Goal: Information Seeking & Learning: Learn about a topic

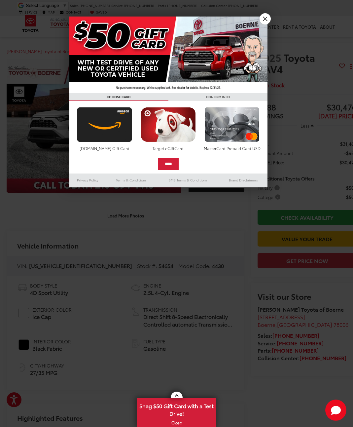
click at [264, 21] on link "X" at bounding box center [265, 18] width 11 height 11
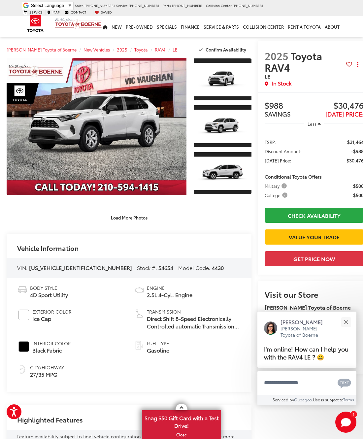
scroll to position [1, 0]
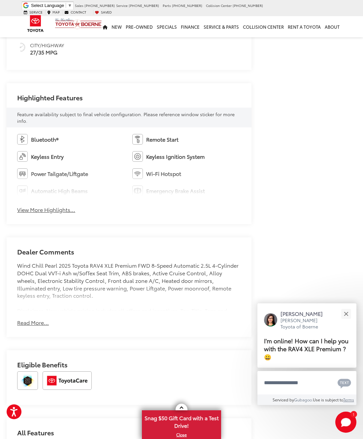
scroll to position [317, 0]
click at [68, 207] on button "View More Highlights..." at bounding box center [46, 209] width 58 height 8
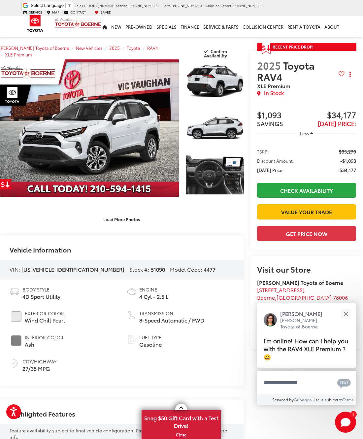
scroll to position [0, 7]
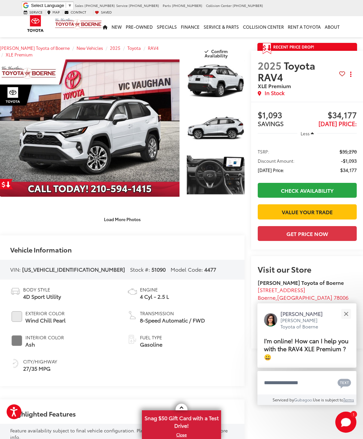
click at [135, 222] on button "Load More Photos" at bounding box center [122, 220] width 46 height 12
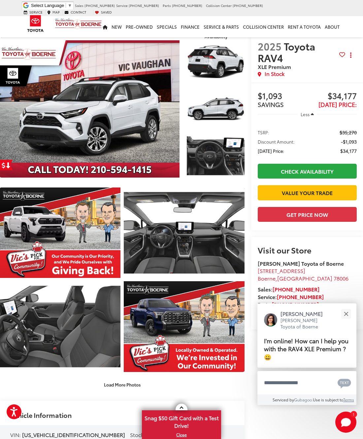
scroll to position [19, 6]
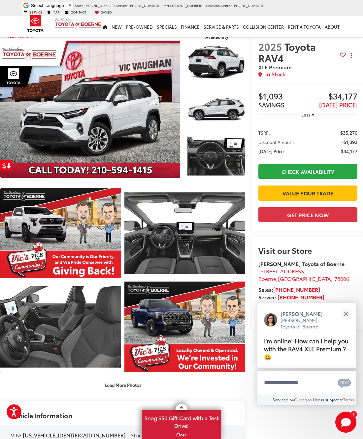
click at [198, 244] on link "Expand Photo 5" at bounding box center [184, 233] width 121 height 91
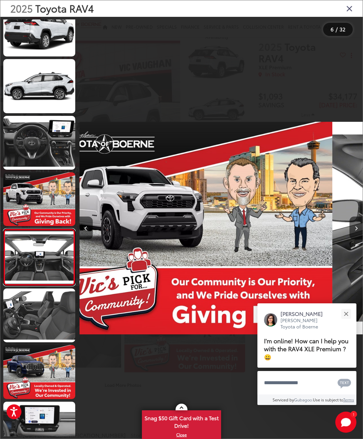
scroll to position [110, 0]
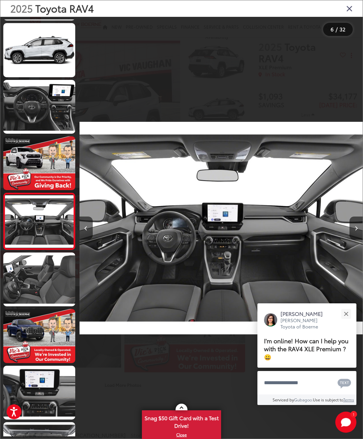
click at [52, 115] on link at bounding box center [39, 107] width 72 height 54
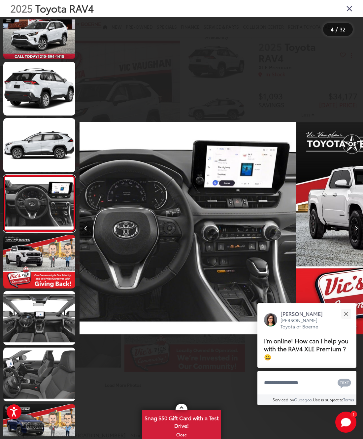
scroll to position [0, 0]
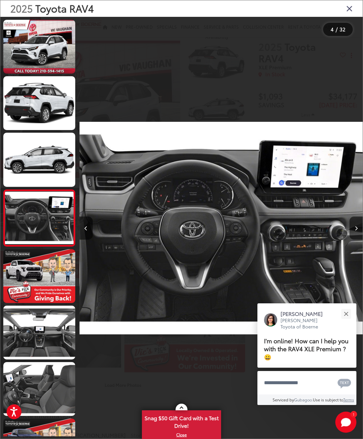
click at [45, 168] on link at bounding box center [39, 160] width 72 height 54
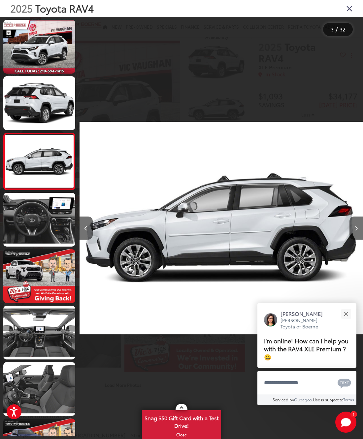
click at [57, 123] on link at bounding box center [39, 103] width 72 height 54
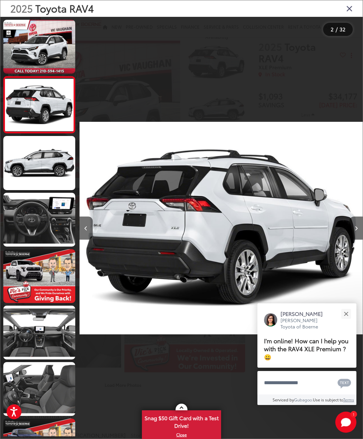
click at [49, 50] on link at bounding box center [39, 47] width 72 height 54
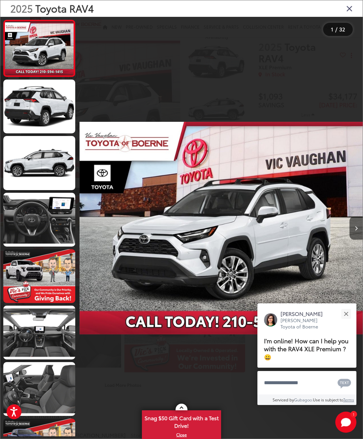
click at [53, 338] on link at bounding box center [39, 333] width 72 height 54
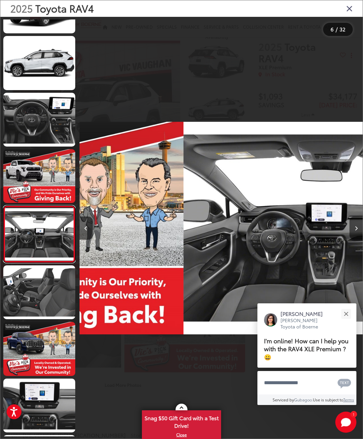
scroll to position [110, 0]
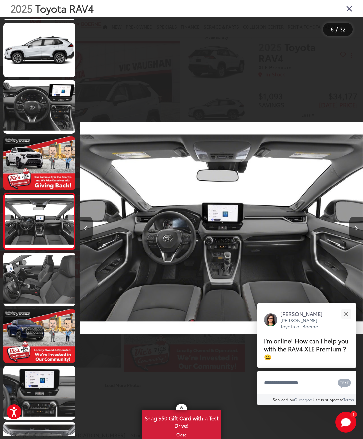
click at [51, 284] on link at bounding box center [39, 280] width 72 height 54
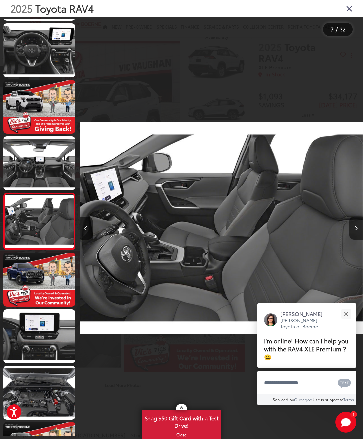
click at [54, 346] on link at bounding box center [39, 336] width 72 height 54
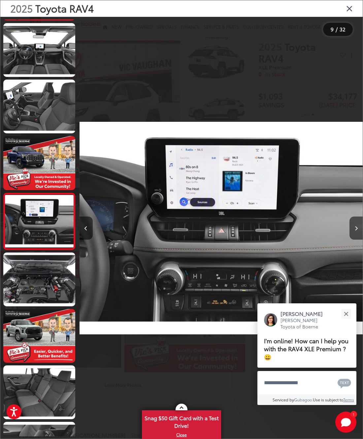
click at [56, 389] on link at bounding box center [39, 393] width 72 height 54
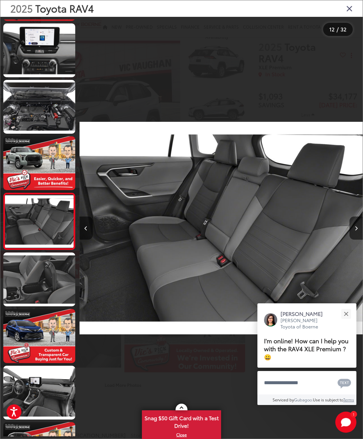
click at [56, 395] on link at bounding box center [39, 393] width 72 height 54
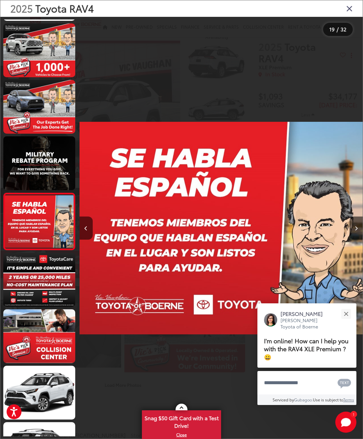
click at [49, 412] on link at bounding box center [39, 393] width 72 height 54
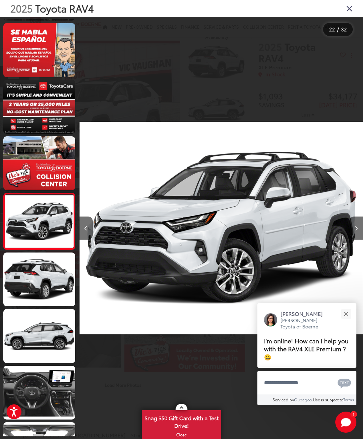
click at [54, 403] on link at bounding box center [39, 393] width 72 height 54
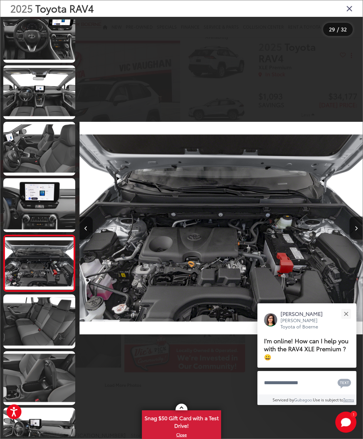
click at [50, 426] on link at bounding box center [39, 435] width 72 height 54
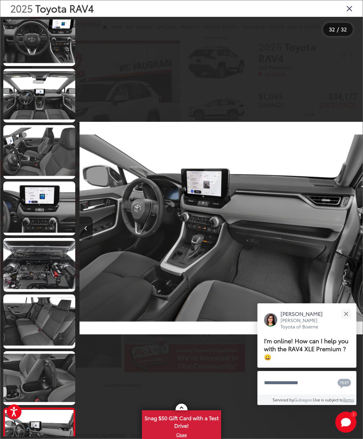
click at [352, 321] on button "Close" at bounding box center [346, 314] width 14 height 14
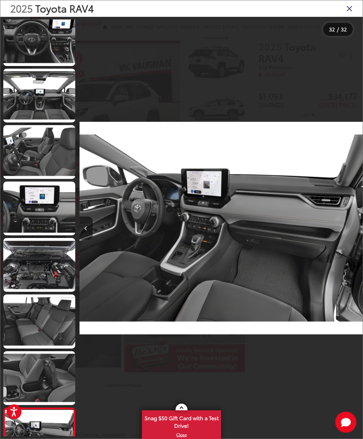
click at [348, 12] on icon "Close gallery" at bounding box center [349, 8] width 7 height 9
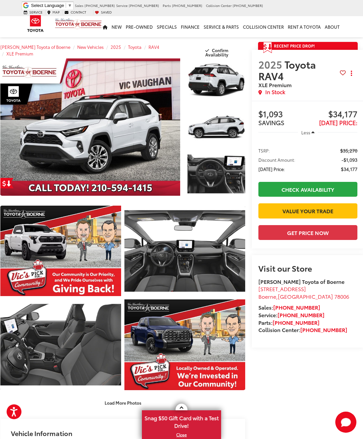
scroll to position [0, 6]
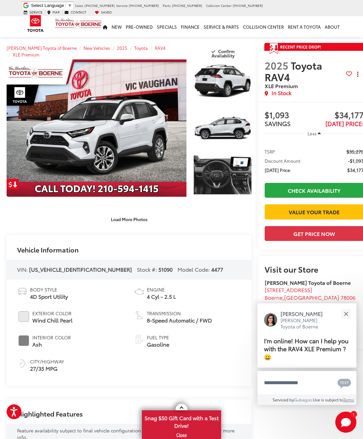
click at [56, 8] on span "Select Language" at bounding box center [47, 5] width 33 height 5
click at [97, 45] on span "New Vehicles" at bounding box center [97, 48] width 26 height 6
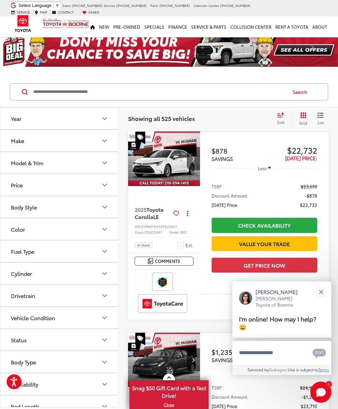
click at [323, 291] on button "Close" at bounding box center [321, 292] width 14 height 14
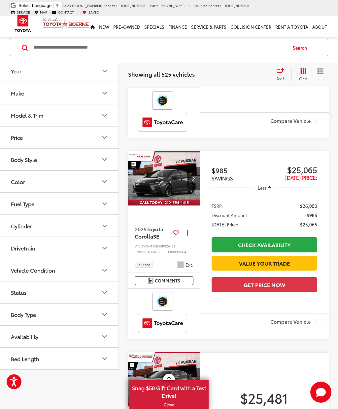
scroll to position [1560, 0]
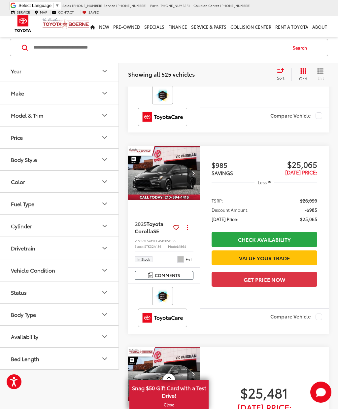
click at [179, 200] on img "2025 Toyota Corolla SE 0" at bounding box center [164, 173] width 73 height 55
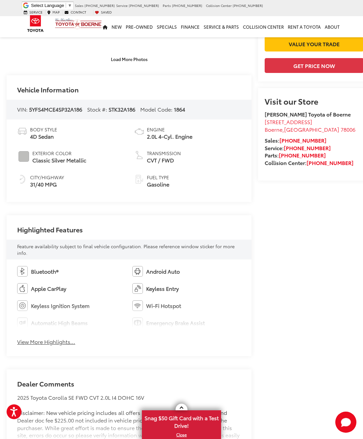
scroll to position [161, 0]
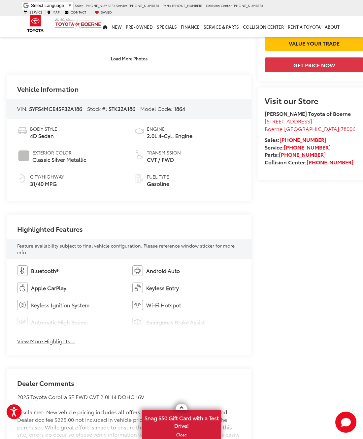
click at [55, 344] on button "View More Highlights..." at bounding box center [46, 341] width 58 height 8
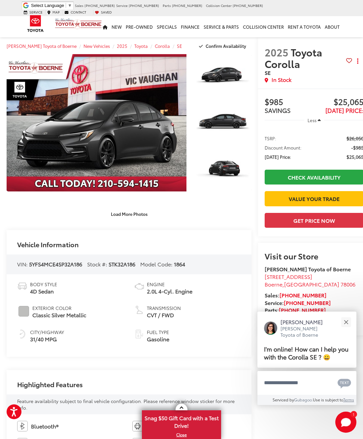
scroll to position [0, 0]
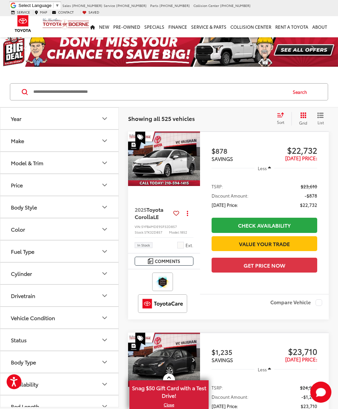
click at [169, 161] on img "2025 Toyota Corolla LE 0" at bounding box center [164, 158] width 73 height 55
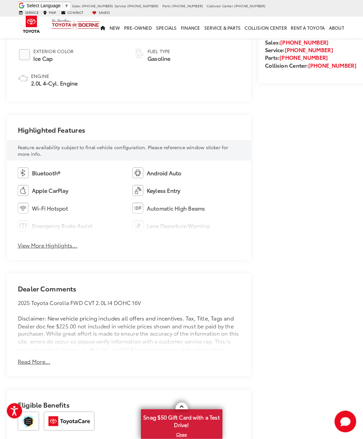
scroll to position [249, 0]
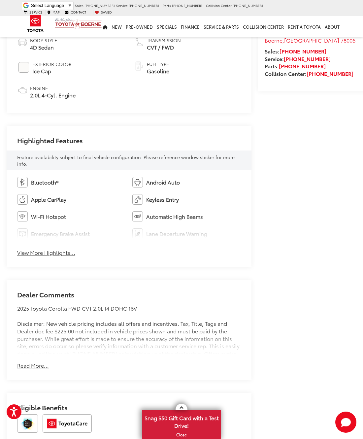
click at [61, 250] on button "View More Highlights..." at bounding box center [46, 253] width 58 height 8
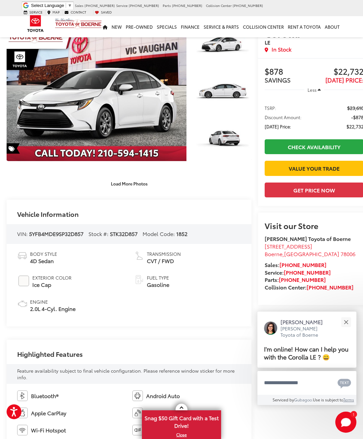
scroll to position [0, 0]
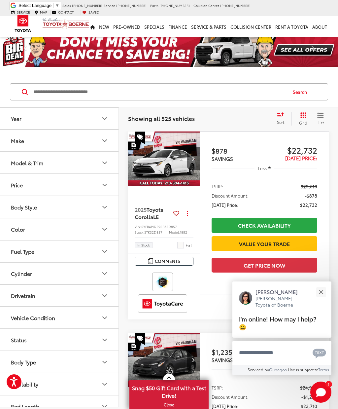
click at [50, 95] on input "Search by Make, Model, or Keyword" at bounding box center [160, 92] width 254 height 16
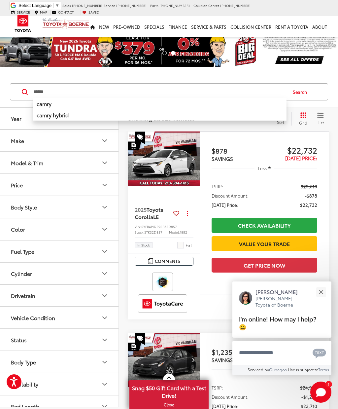
type input "******"
